Goal: Information Seeking & Learning: Learn about a topic

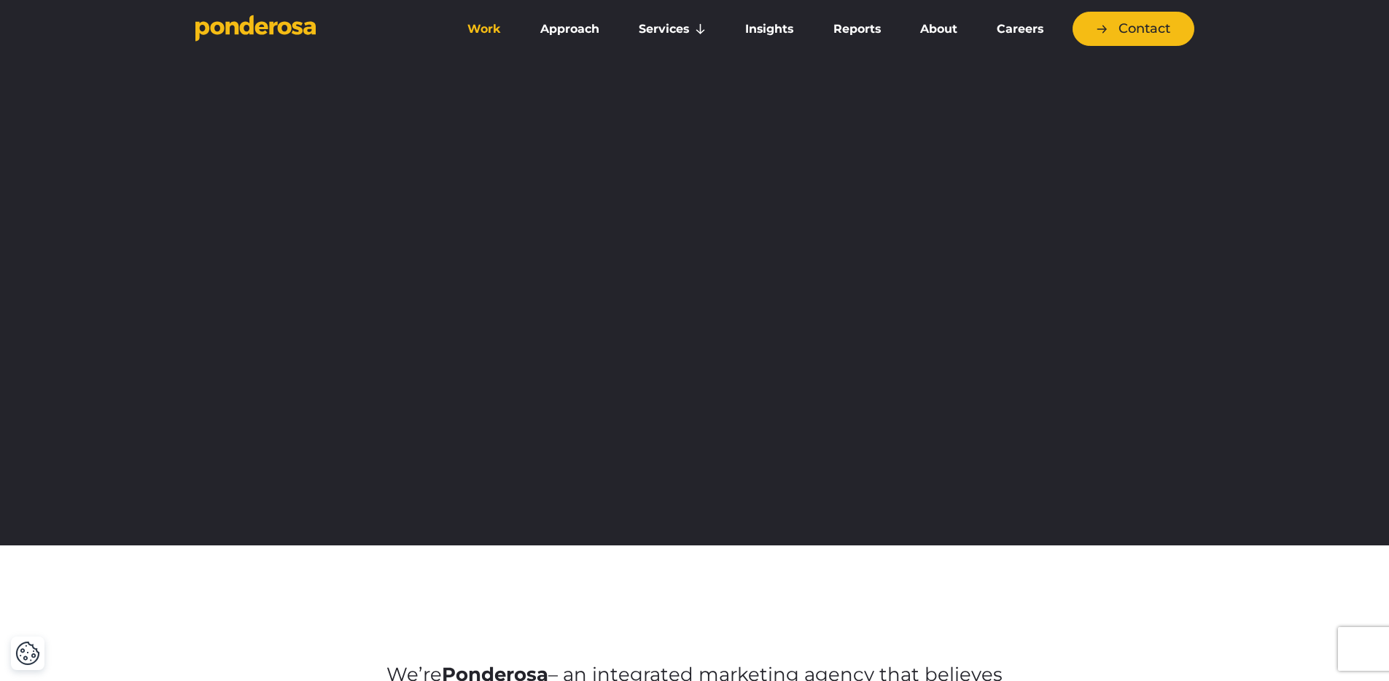
click at [476, 33] on link "Work" at bounding box center [484, 29] width 67 height 31
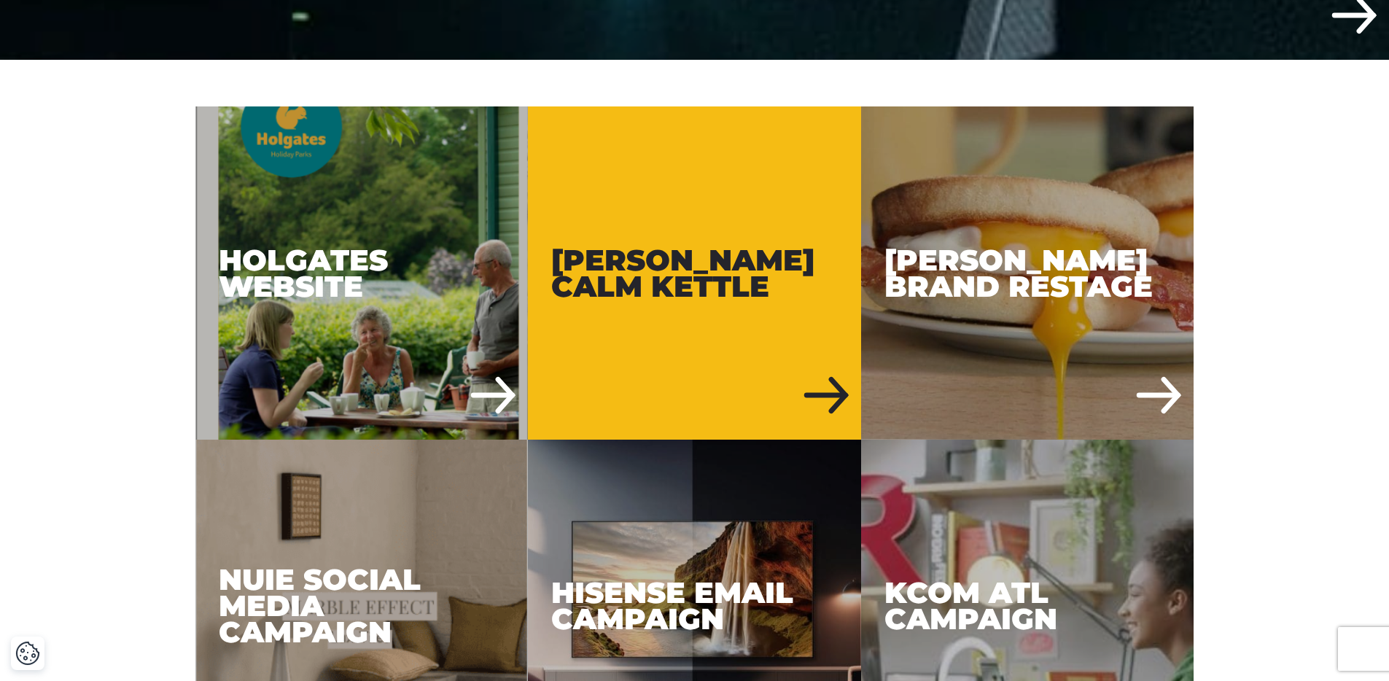
scroll to position [721, 0]
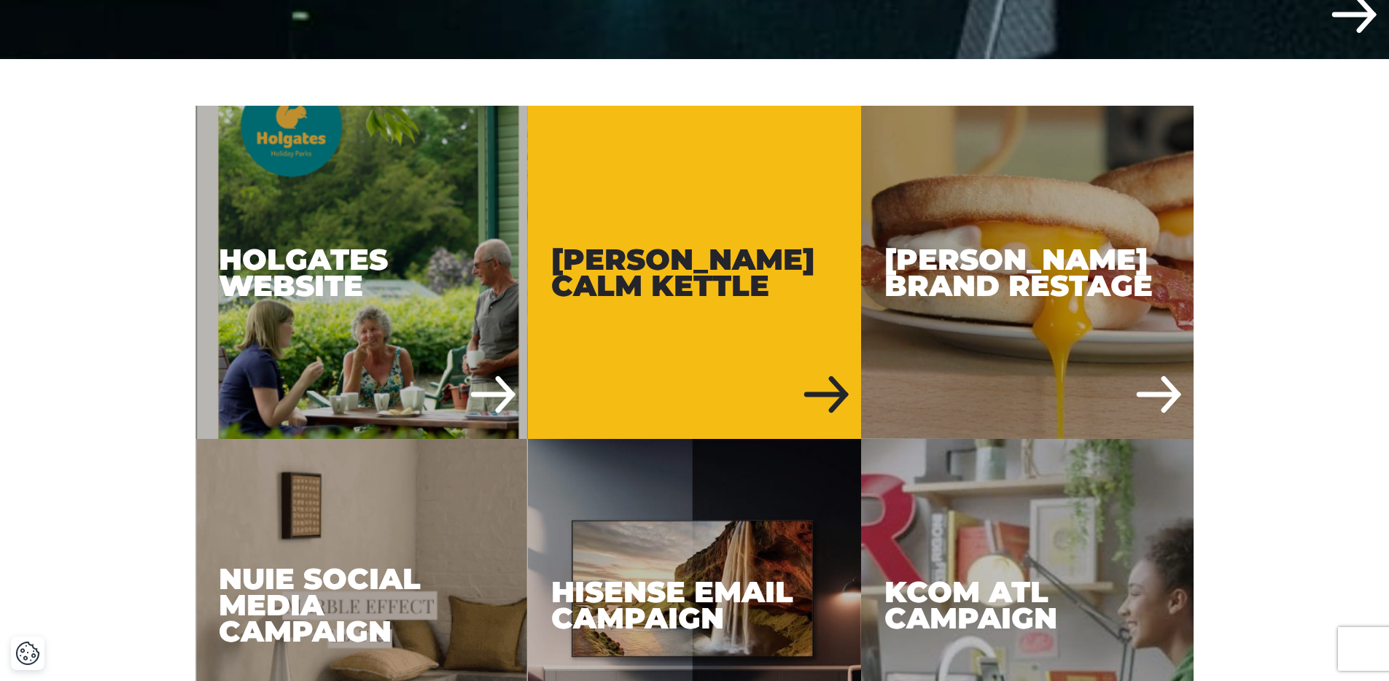
click at [654, 273] on div "[PERSON_NAME] Calm Kettle" at bounding box center [694, 272] width 333 height 333
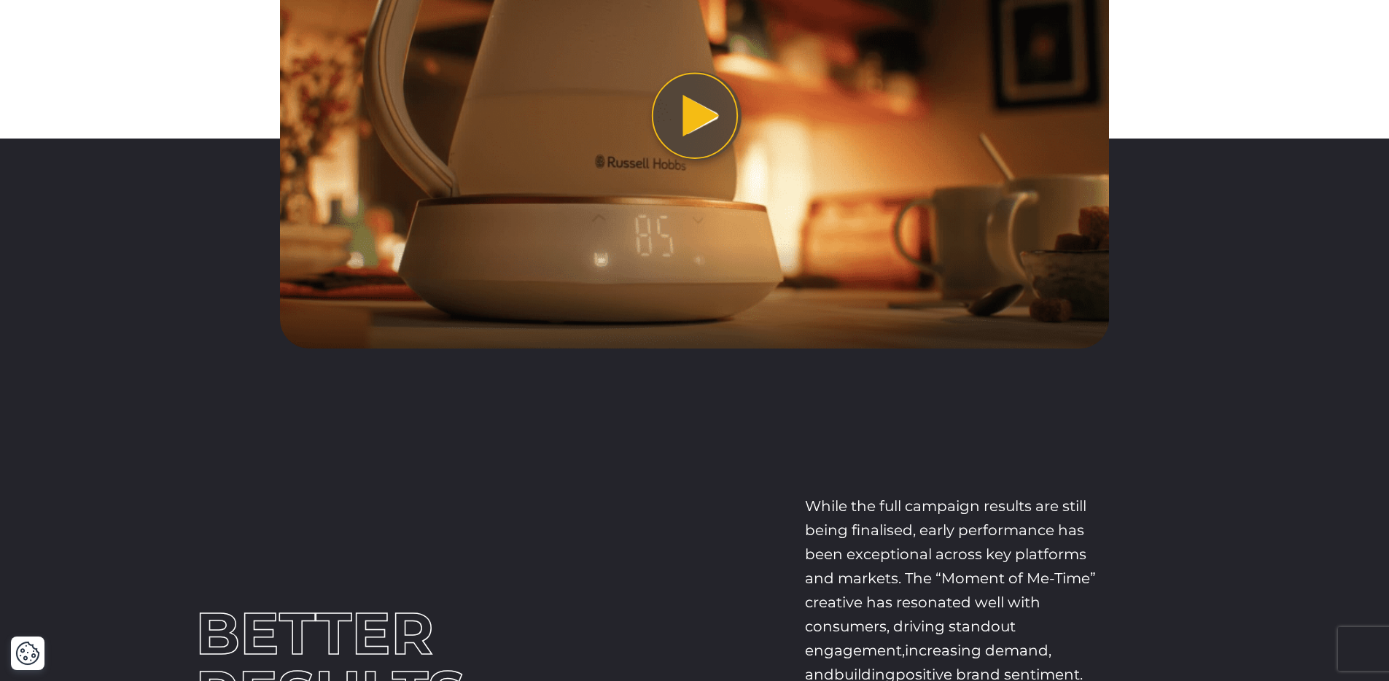
scroll to position [3405, 0]
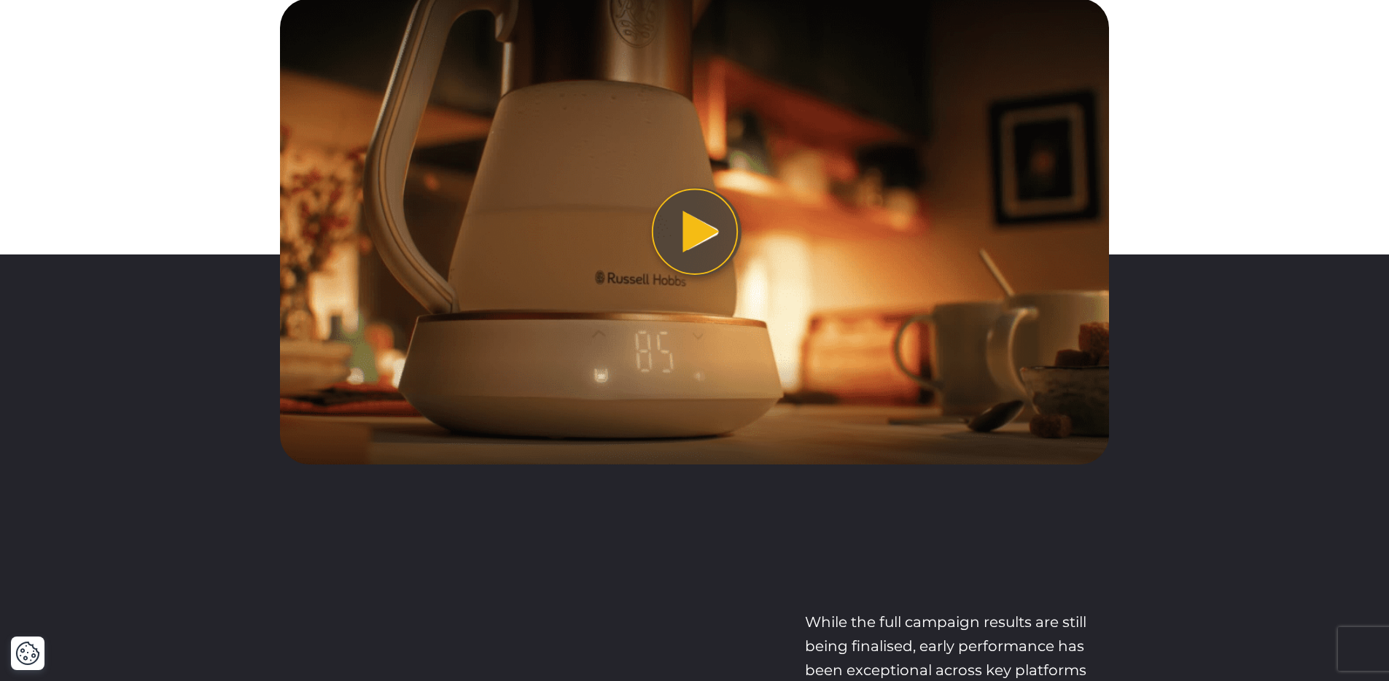
click at [702, 237] on button "Play video" at bounding box center [694, 232] width 829 height 466
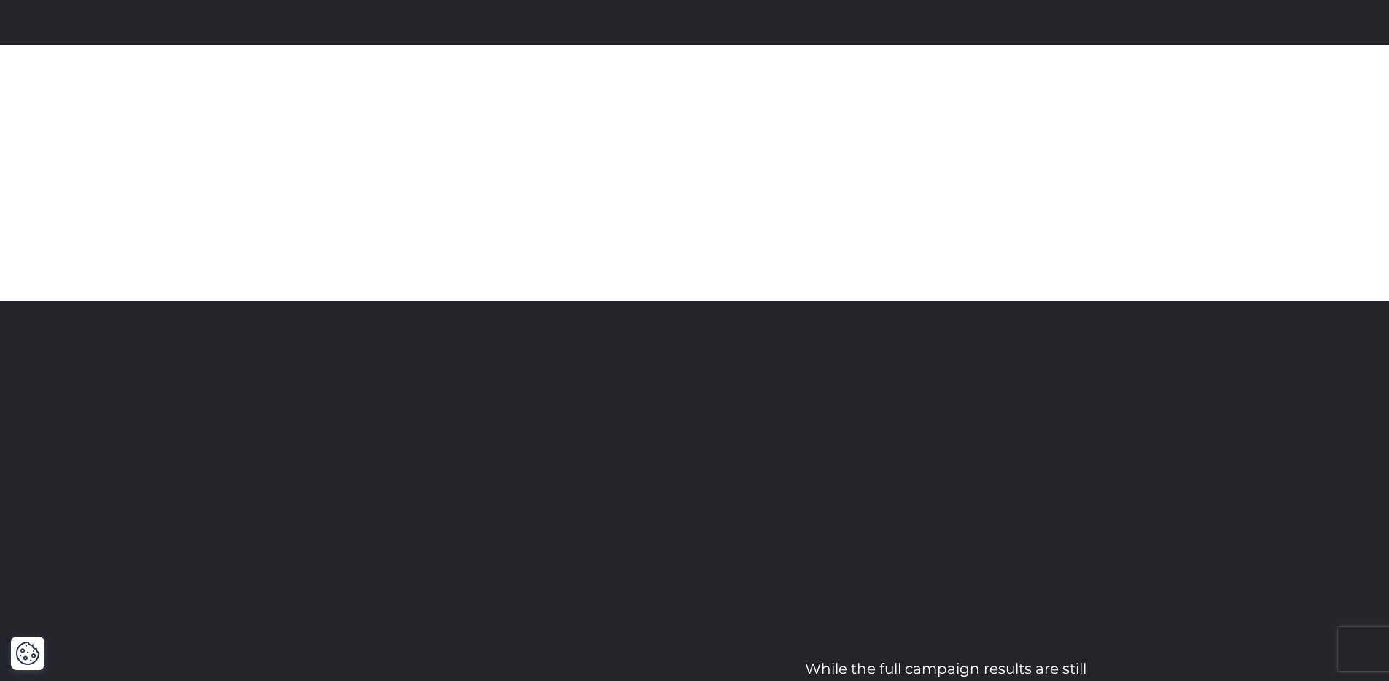
scroll to position [3348, 0]
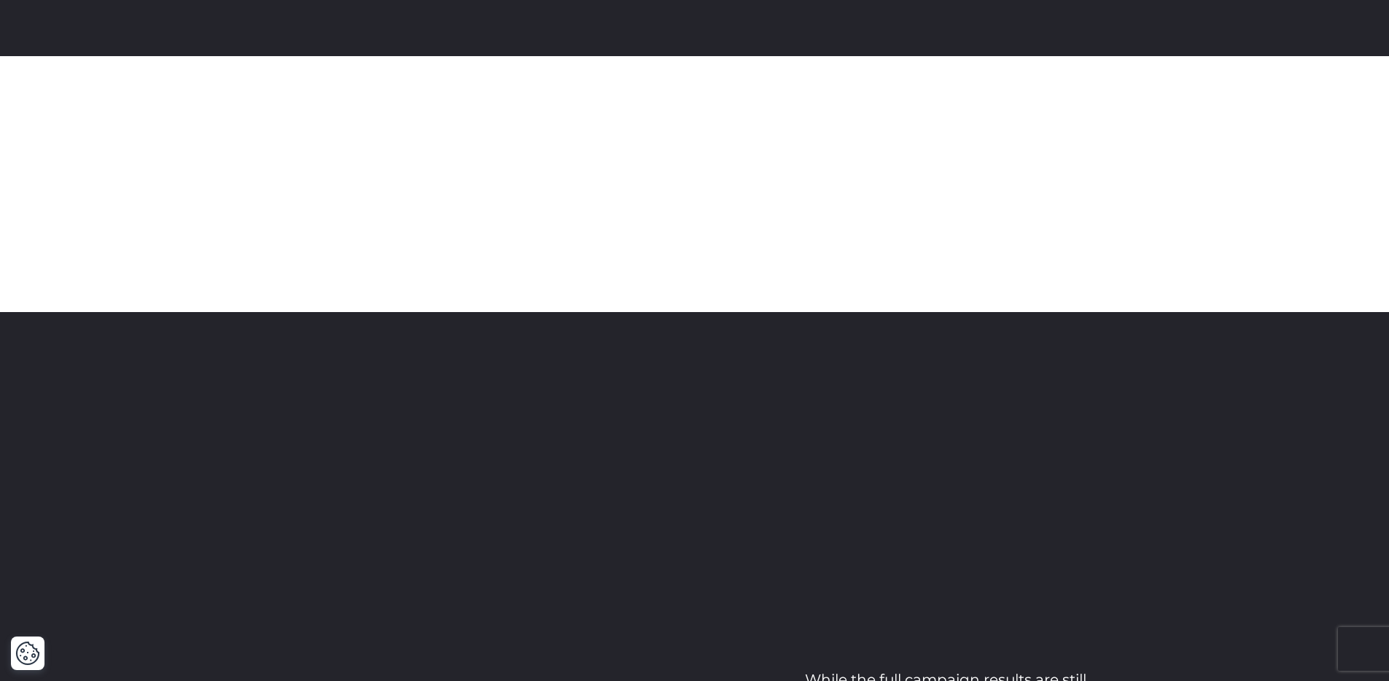
click at [744, 567] on div at bounding box center [694, 312] width 1389 height 513
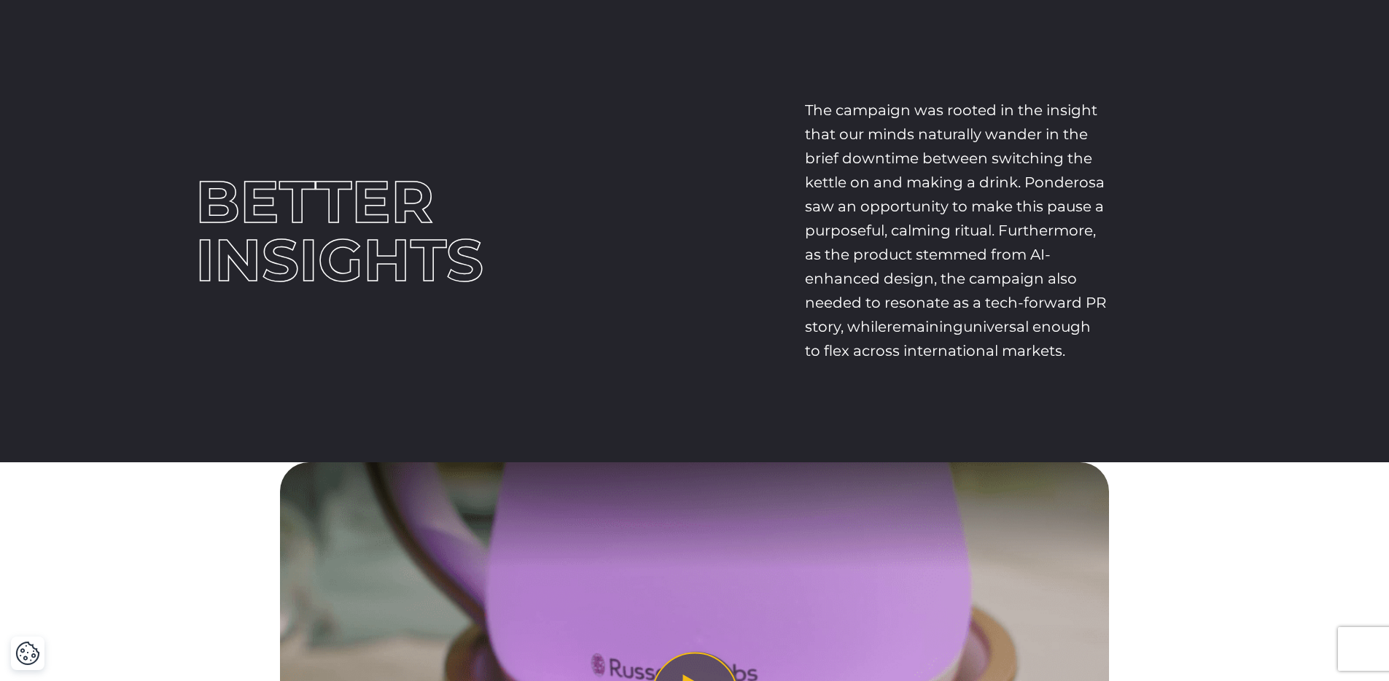
scroll to position [1717, 0]
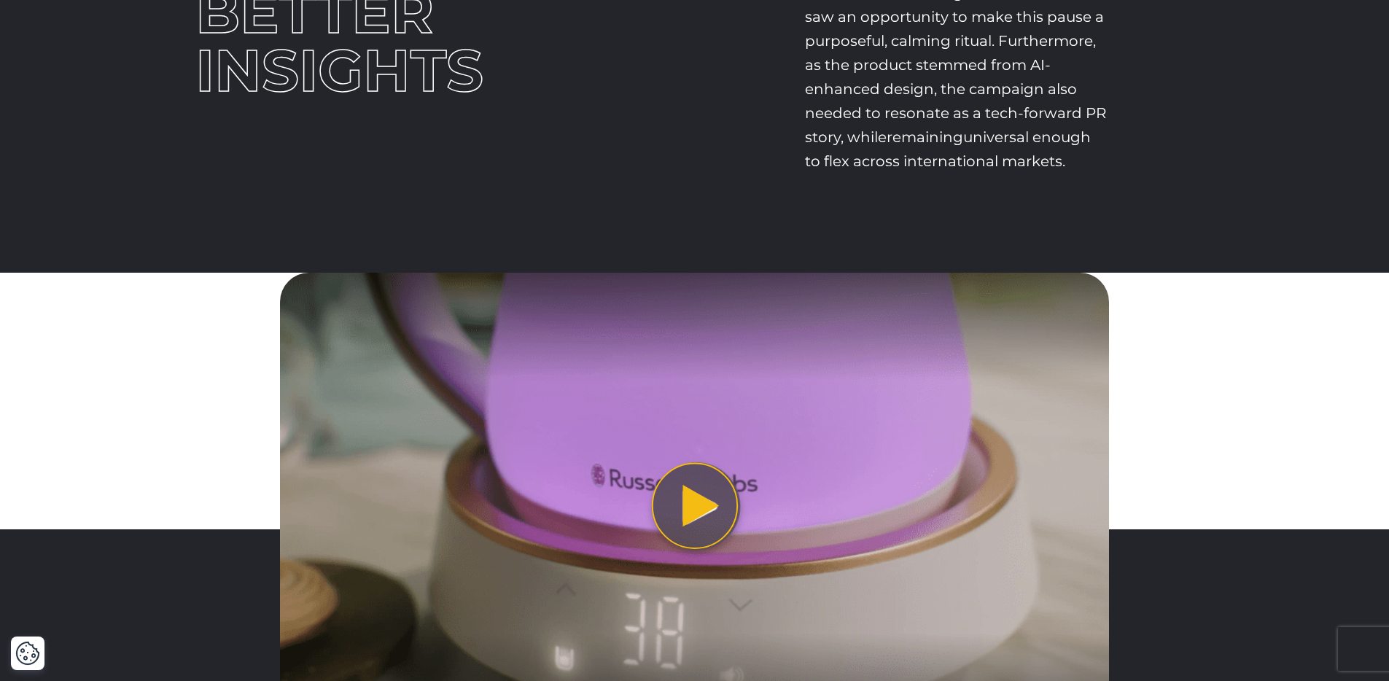
click at [678, 489] on button "Play video" at bounding box center [694, 506] width 829 height 466
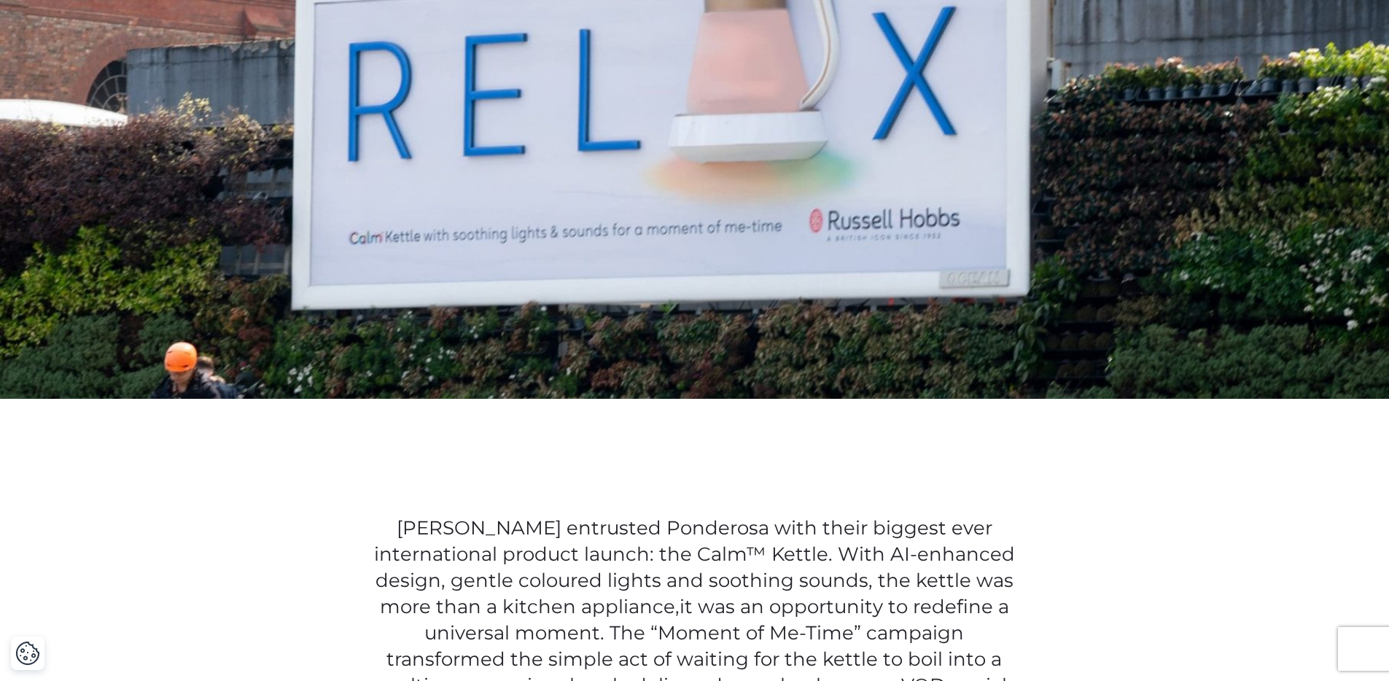
scroll to position [0, 0]
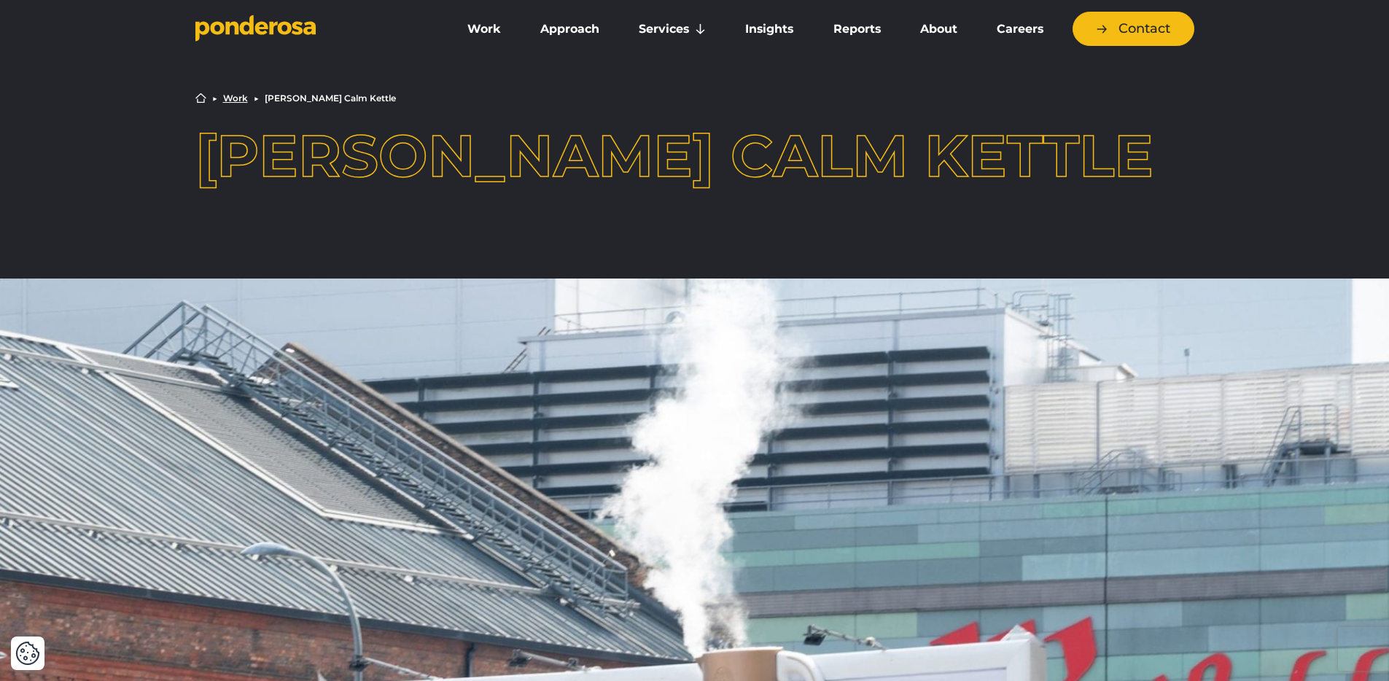
click at [224, 98] on link "Work" at bounding box center [235, 98] width 25 height 9
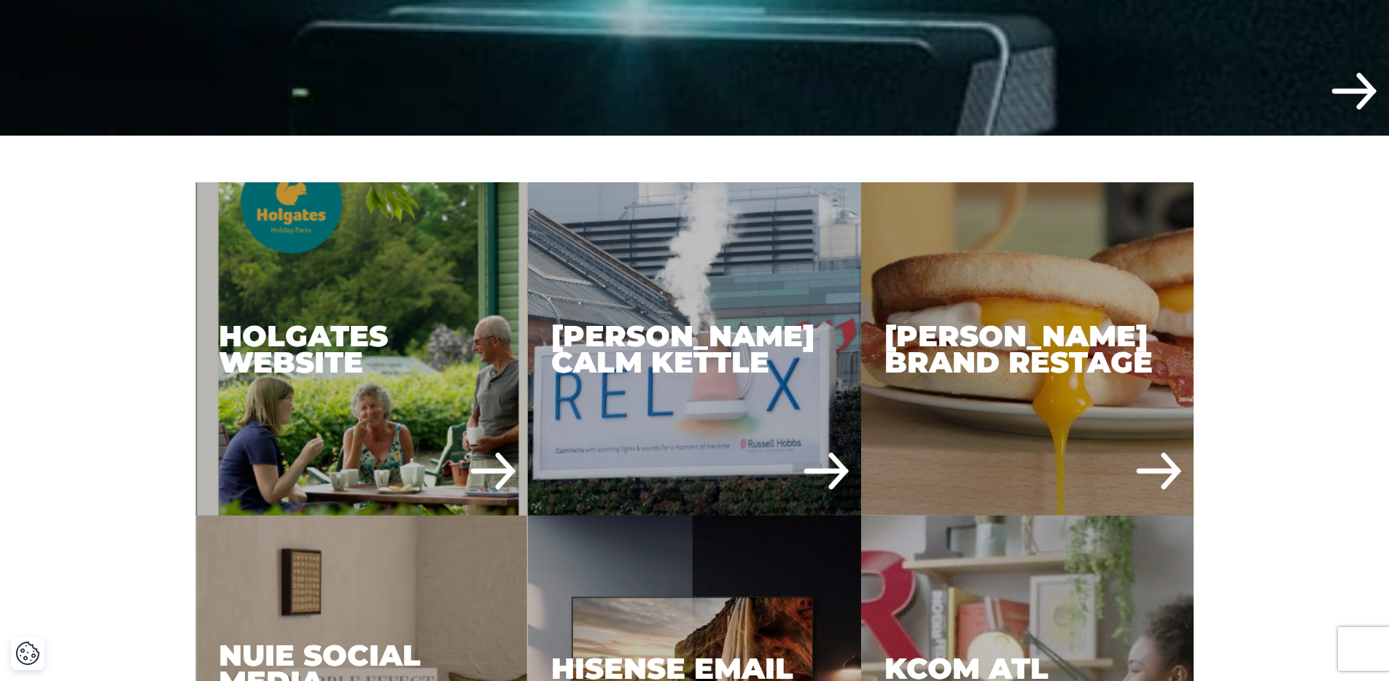
scroll to position [785, 0]
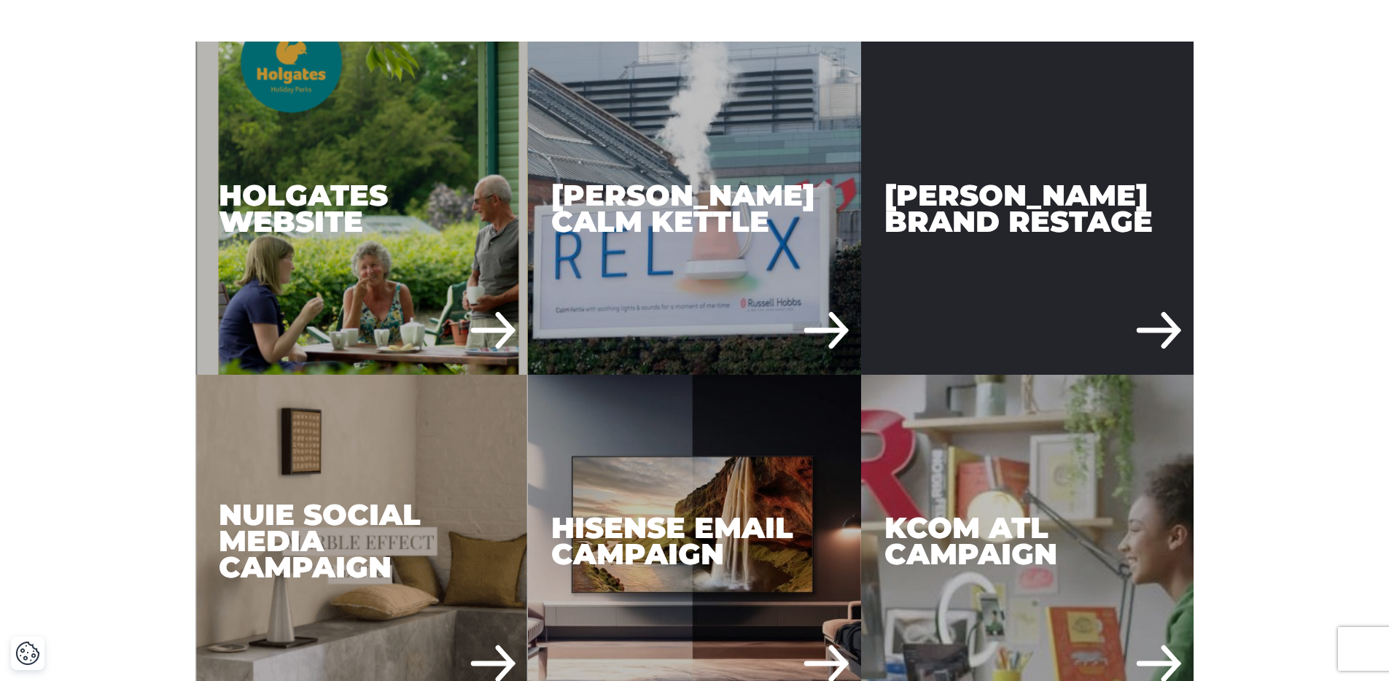
click at [1005, 202] on div "[PERSON_NAME] Brand Restage" at bounding box center [1027, 208] width 333 height 333
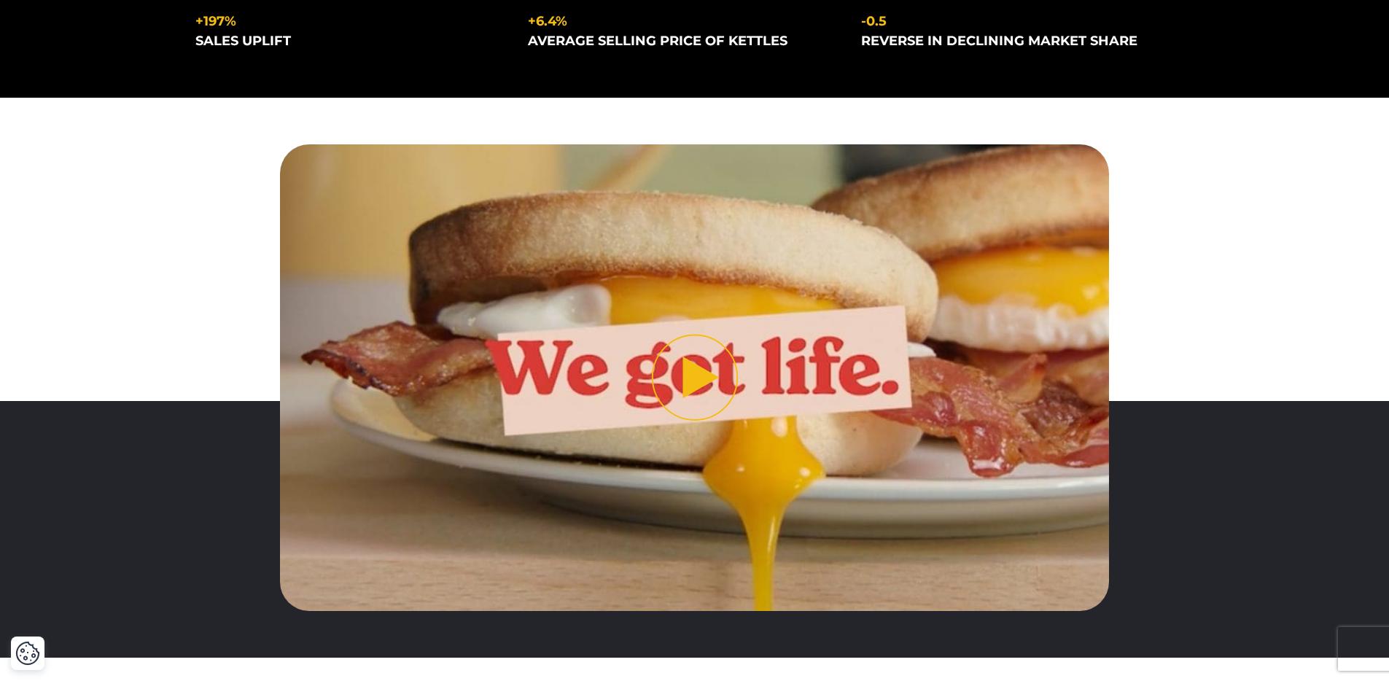
scroll to position [415, 0]
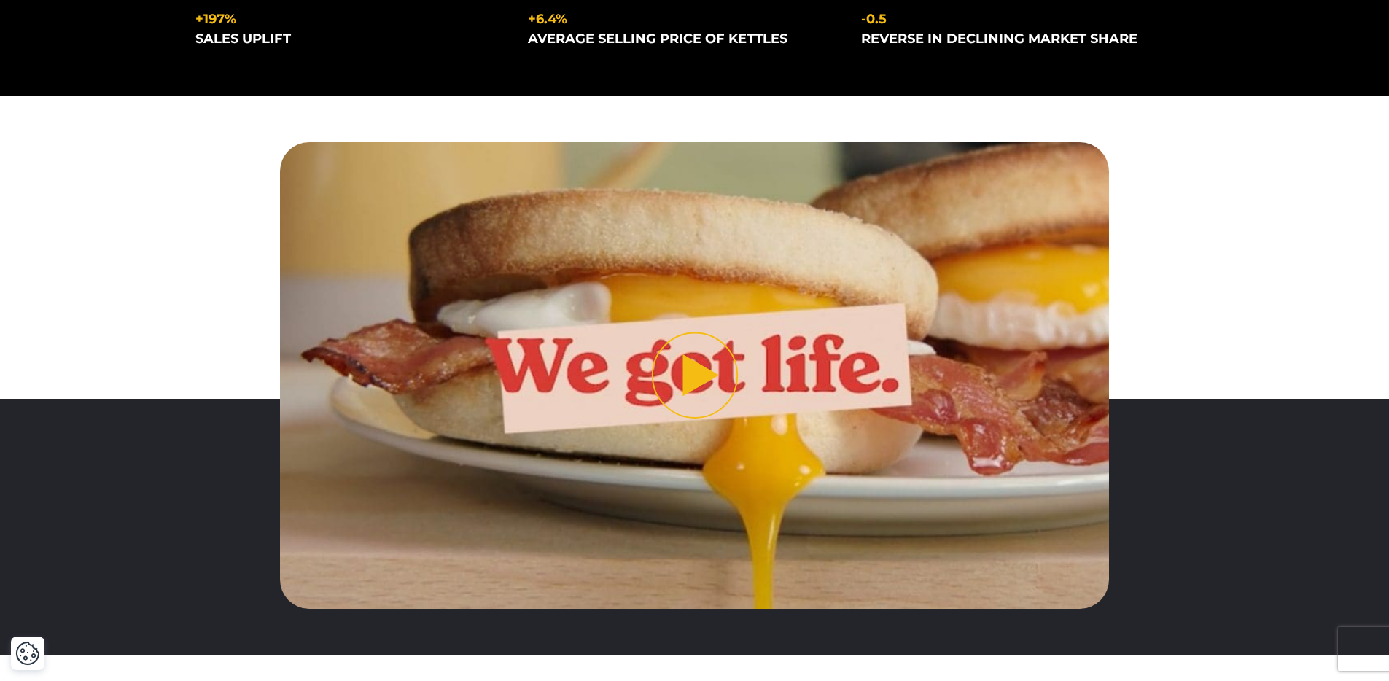
click at [706, 388] on button "Play video" at bounding box center [694, 375] width 829 height 466
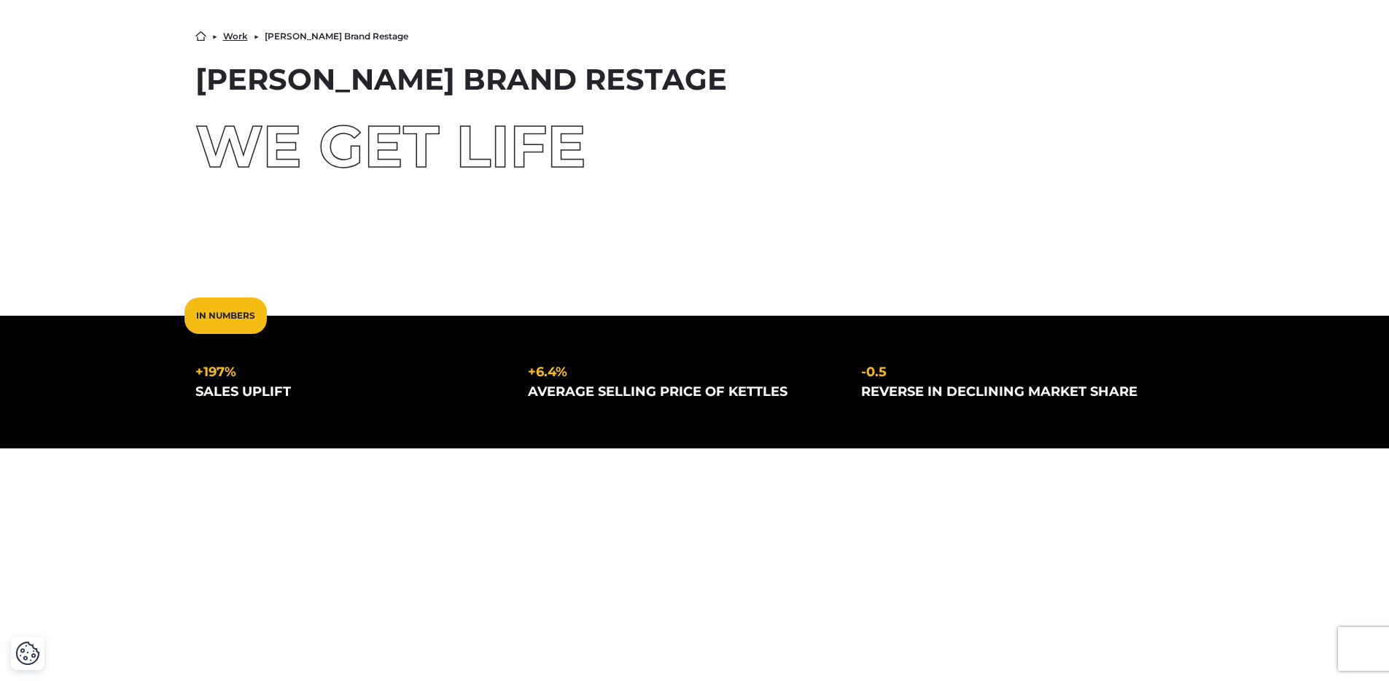
scroll to position [0, 0]
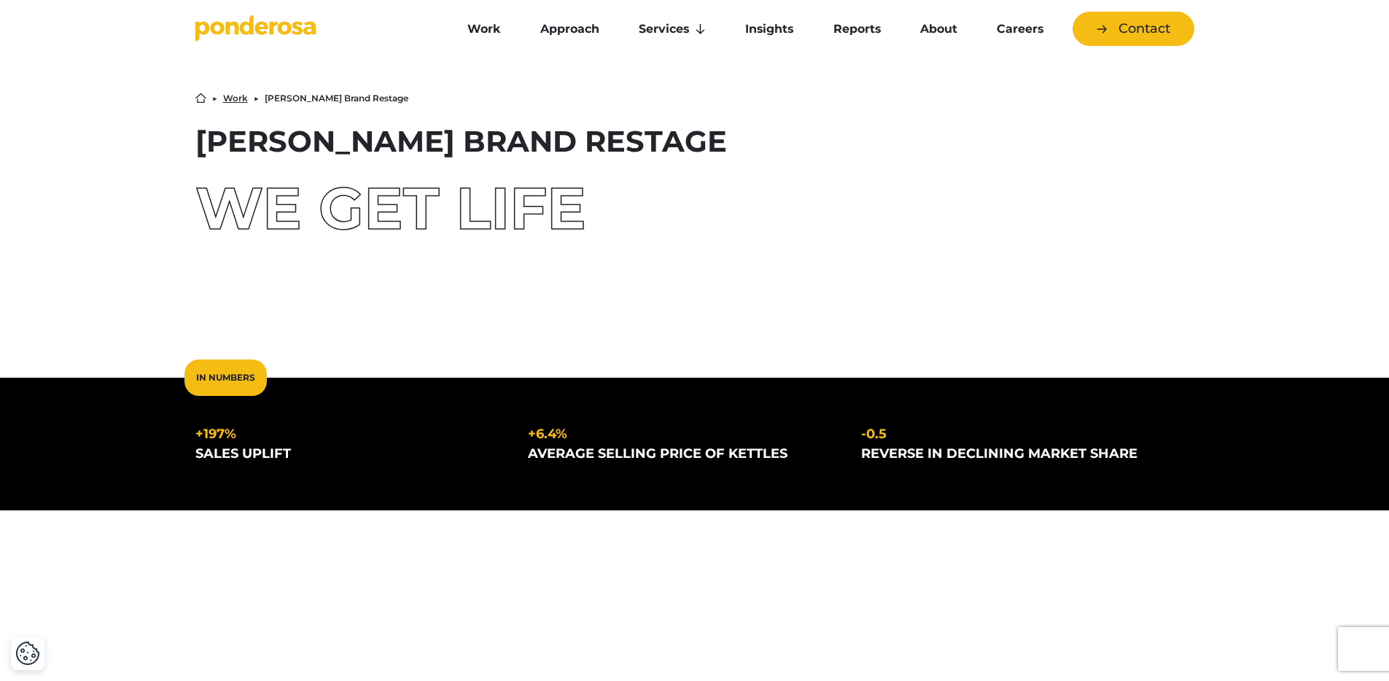
click at [93, 47] on div "Home ▶︎ Work ▶︎ Russell Hobbs Brand Restage Russell Hobbs Brand Restage We Get …" at bounding box center [694, 188] width 1389 height 285
